Goal: Transaction & Acquisition: Download file/media

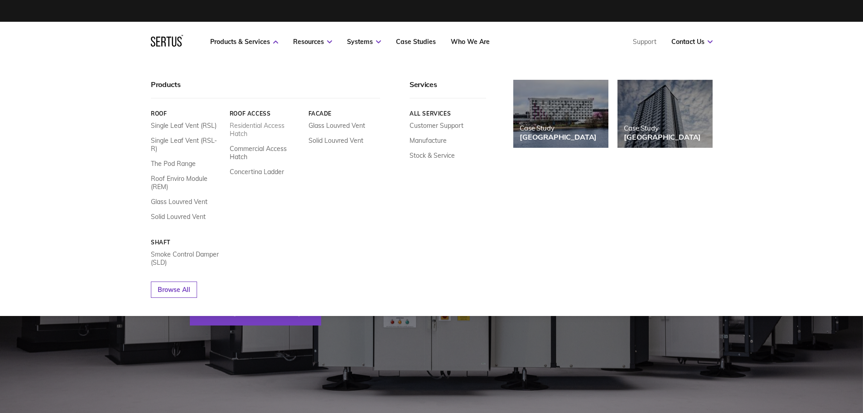
click at [245, 128] on link "Residential Access Hatch" at bounding box center [265, 129] width 72 height 16
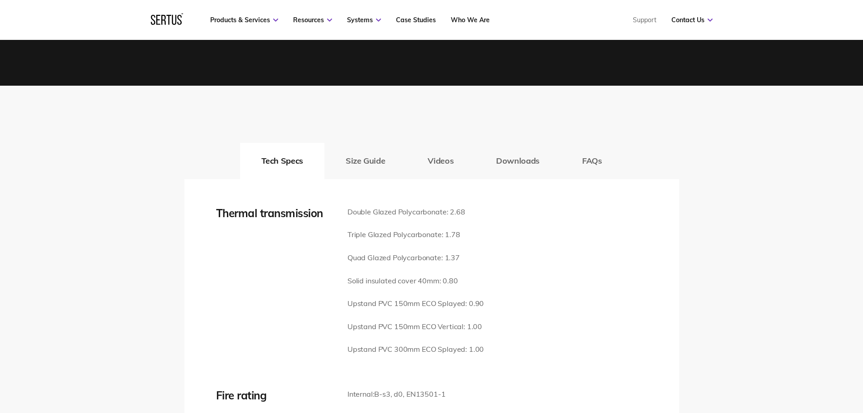
scroll to position [1178, 0]
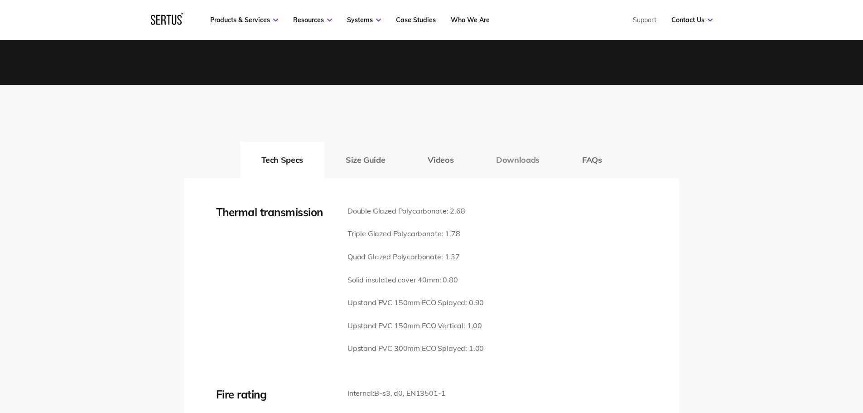
click at [514, 146] on button "Downloads" at bounding box center [518, 160] width 86 height 36
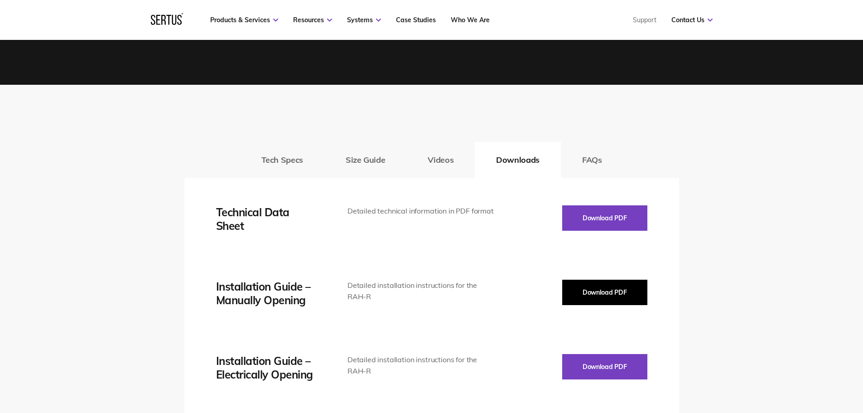
click at [588, 280] on button "Download PDF" at bounding box center [604, 292] width 85 height 25
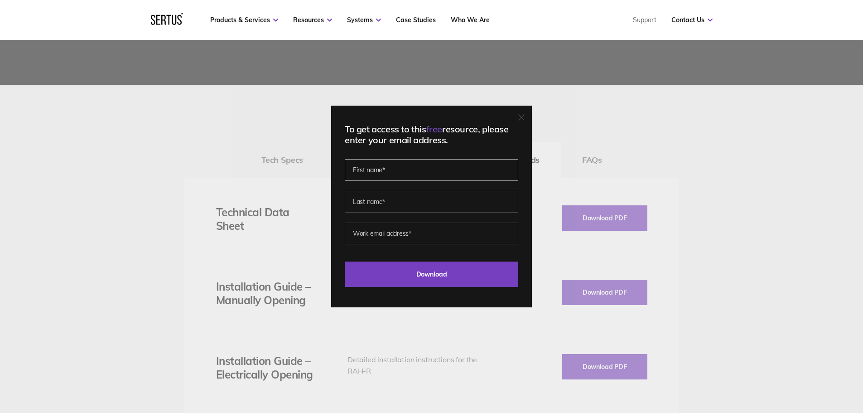
click at [390, 171] on input "text" at bounding box center [432, 170] width 174 height 22
type input "[PERSON_NAME]"
click at [381, 199] on input "text" at bounding box center [432, 202] width 174 height 22
type input "[PERSON_NAME]"
click at [393, 236] on input "email" at bounding box center [432, 233] width 174 height 22
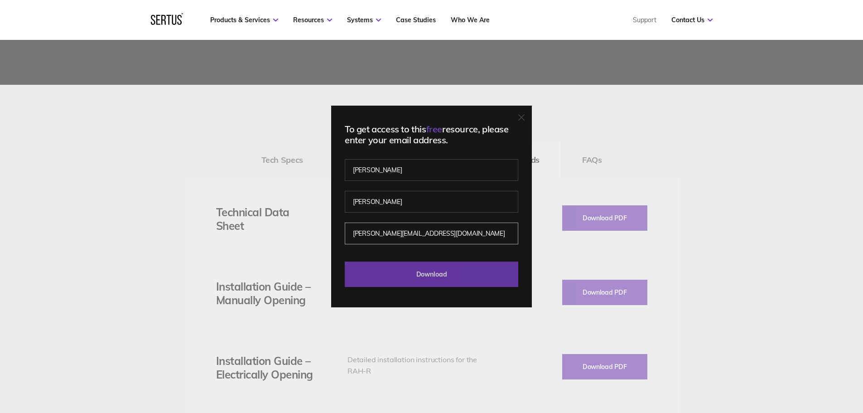
type input "[PERSON_NAME][EMAIL_ADDRESS][DOMAIN_NAME]"
click at [436, 274] on input "Download" at bounding box center [432, 273] width 174 height 25
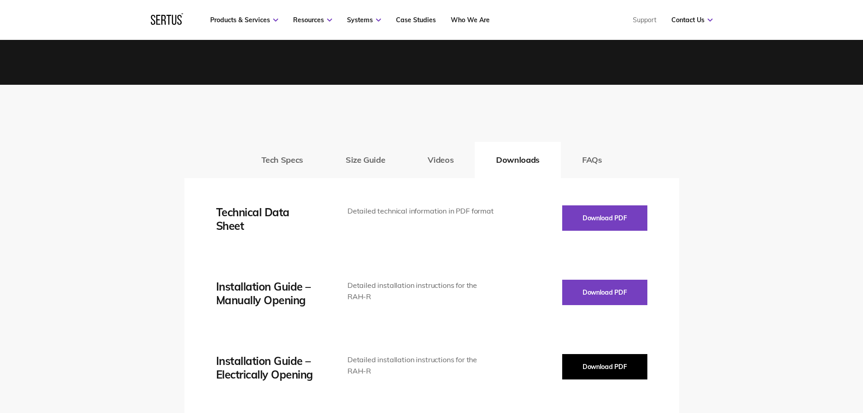
click at [613, 359] on button "Download PDF" at bounding box center [604, 366] width 85 height 25
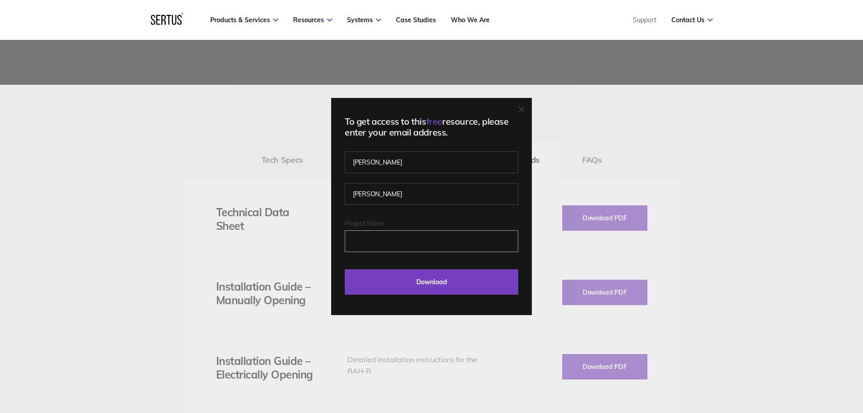
click at [399, 243] on input "Project Name" at bounding box center [432, 241] width 174 height 22
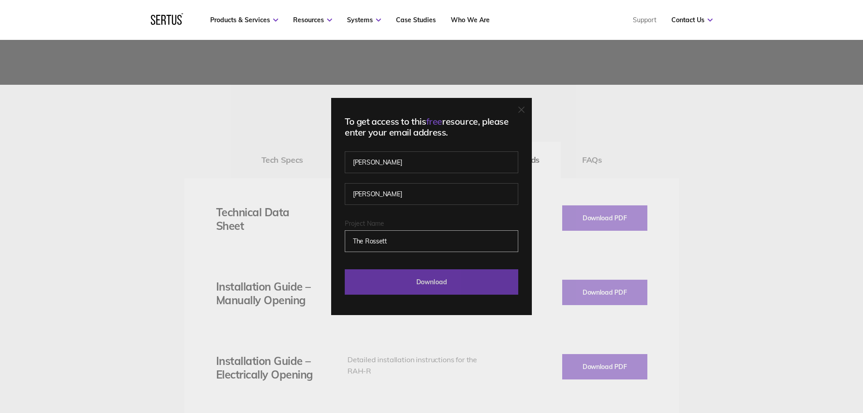
type input "The Rossett"
click at [443, 292] on input "Download" at bounding box center [432, 281] width 174 height 25
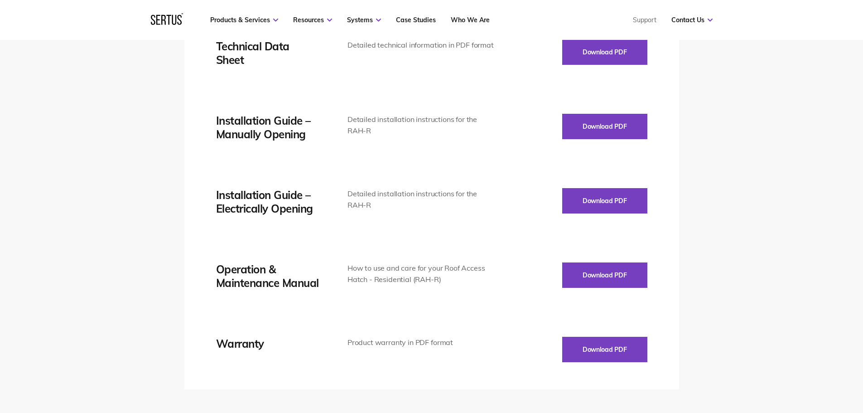
scroll to position [1359, 0]
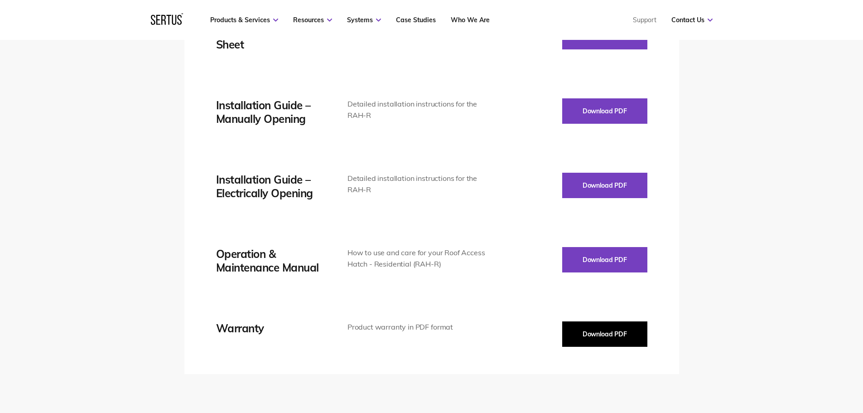
click at [609, 321] on button "Download PDF" at bounding box center [604, 333] width 85 height 25
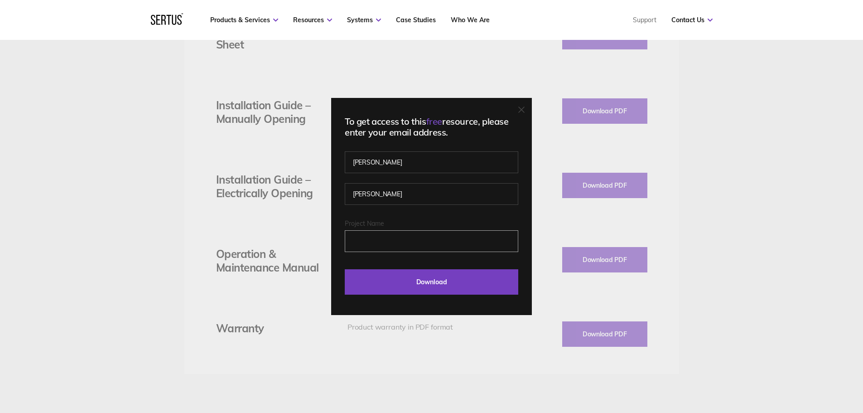
click at [366, 242] on input "Project Name" at bounding box center [432, 241] width 174 height 22
type input "The Rossett"
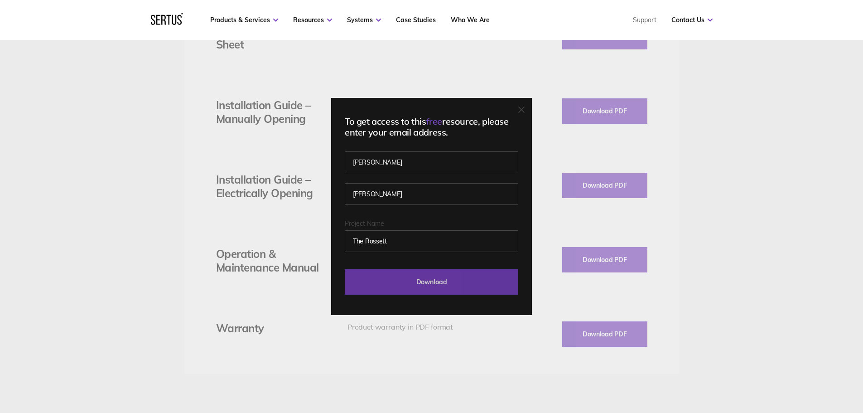
click at [444, 281] on input "Download" at bounding box center [432, 281] width 174 height 25
